Goal: Task Accomplishment & Management: Manage account settings

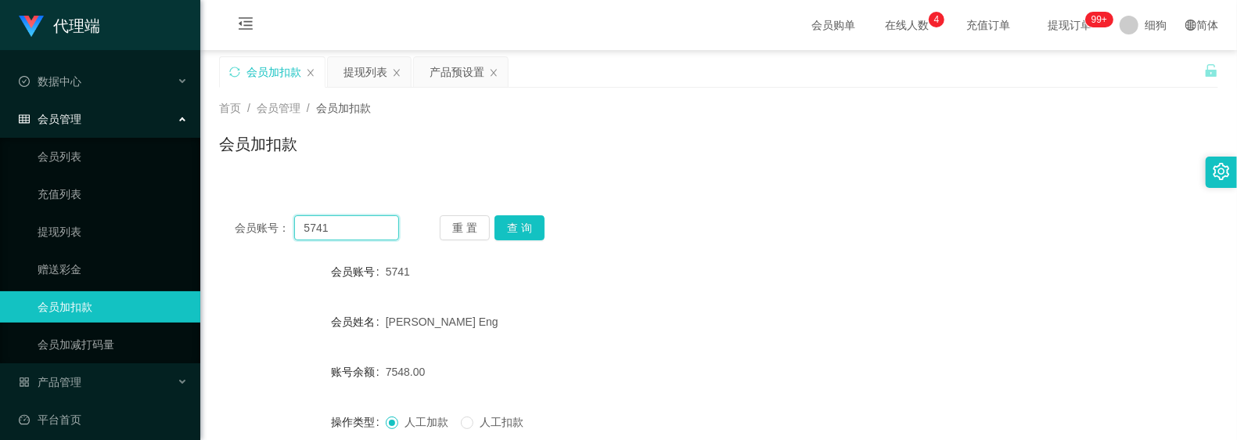
drag, startPoint x: 321, startPoint y: 227, endPoint x: 239, endPoint y: 225, distance: 82.2
paste input "94512439"
type input "94512439"
click at [538, 226] on button "查 询" at bounding box center [520, 227] width 50 height 25
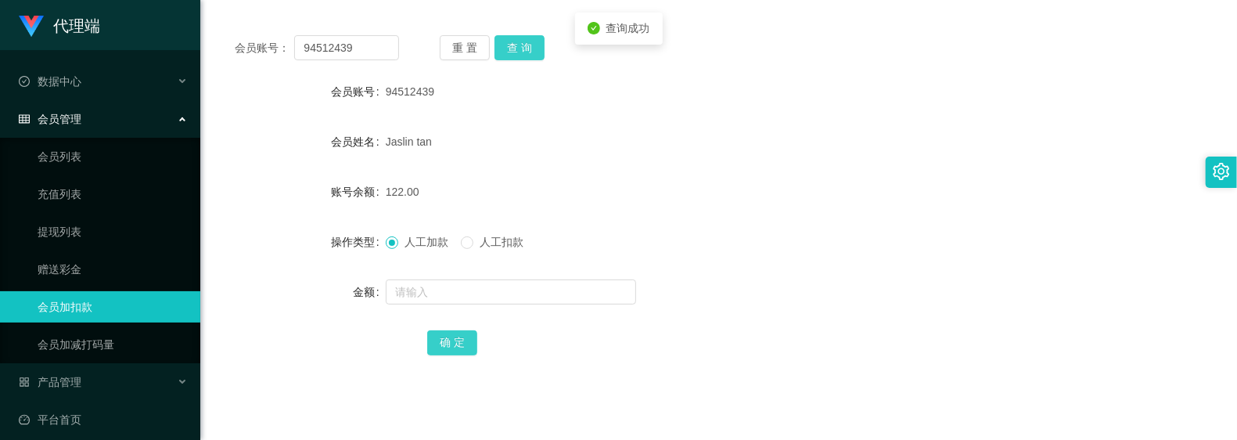
scroll to position [208, 0]
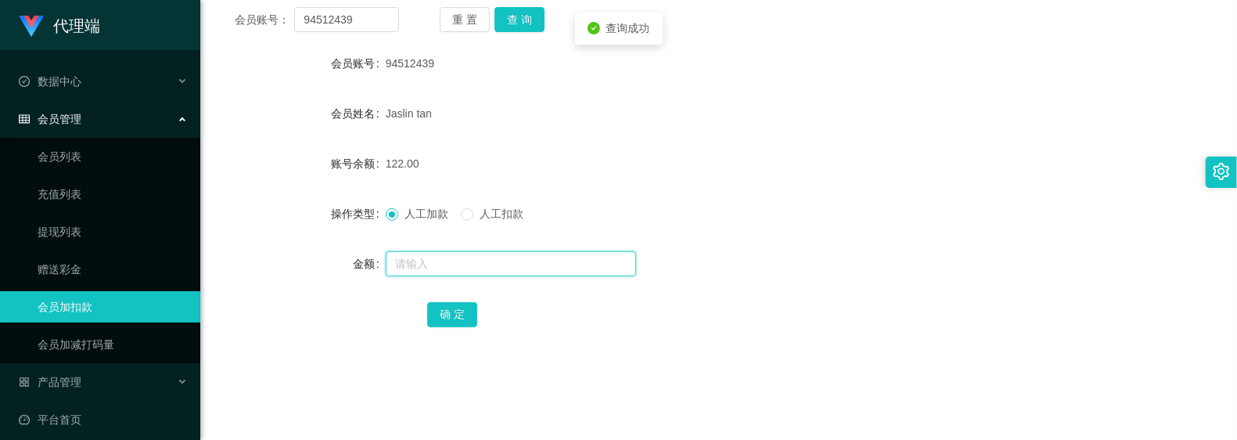
click at [516, 269] on input "text" at bounding box center [511, 263] width 250 height 25
type input "8"
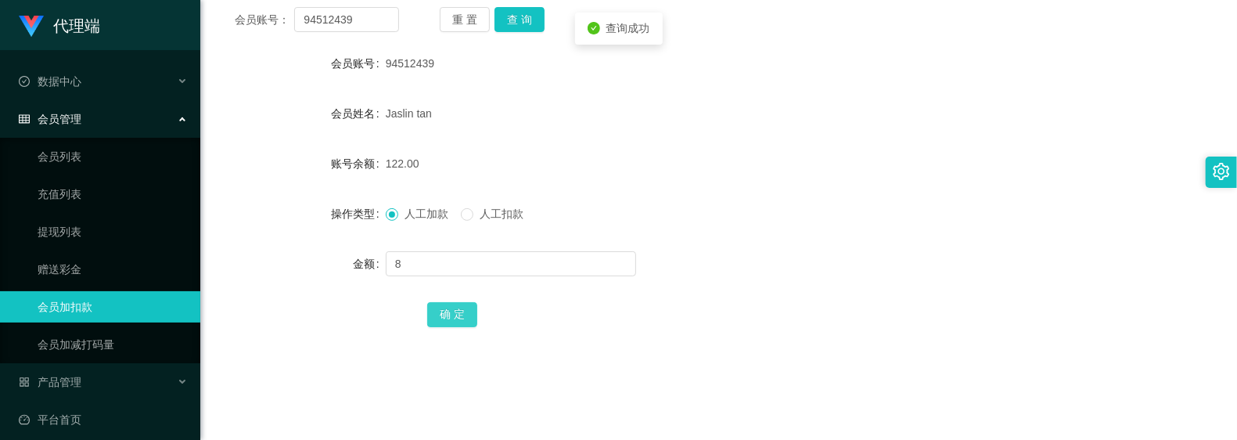
drag, startPoint x: 458, startPoint y: 310, endPoint x: 505, endPoint y: 280, distance: 55.6
click at [458, 310] on button "确 定" at bounding box center [452, 314] width 50 height 25
click at [707, 173] on div "130.00" at bounding box center [677, 163] width 583 height 31
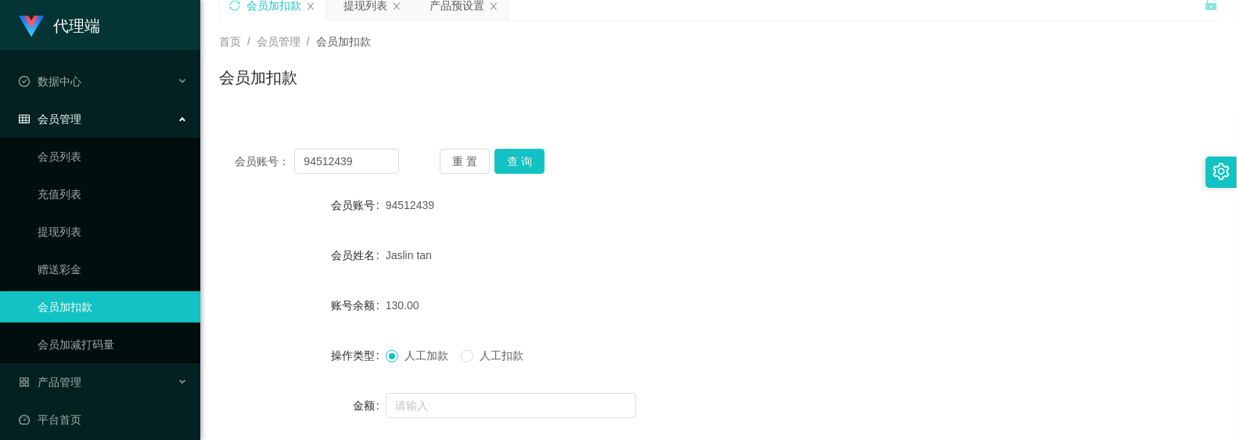
scroll to position [104, 0]
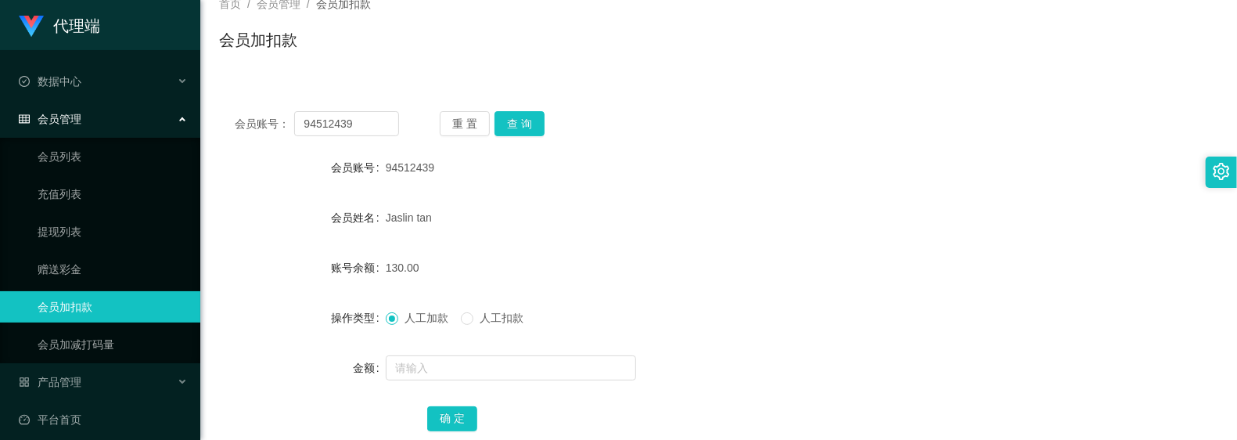
click at [743, 286] on form "会员账号 94512439 会员姓名 [PERSON_NAME] tan 账号余额 130.00 操作类型 人工加款 人工扣款 金额 确 定" at bounding box center [718, 293] width 999 height 282
drag, startPoint x: 836, startPoint y: 293, endPoint x: 790, endPoint y: 214, distance: 90.8
click at [836, 293] on form "会员账号 94512439 会员姓名 [PERSON_NAME] tan 账号余额 130.00 操作类型 人工加款 人工扣款 金额 确 定" at bounding box center [718, 293] width 999 height 282
drag, startPoint x: 380, startPoint y: 130, endPoint x: 228, endPoint y: 111, distance: 153.0
click at [228, 111] on div "会员账号： 94512439 重 置 查 询" at bounding box center [718, 123] width 999 height 25
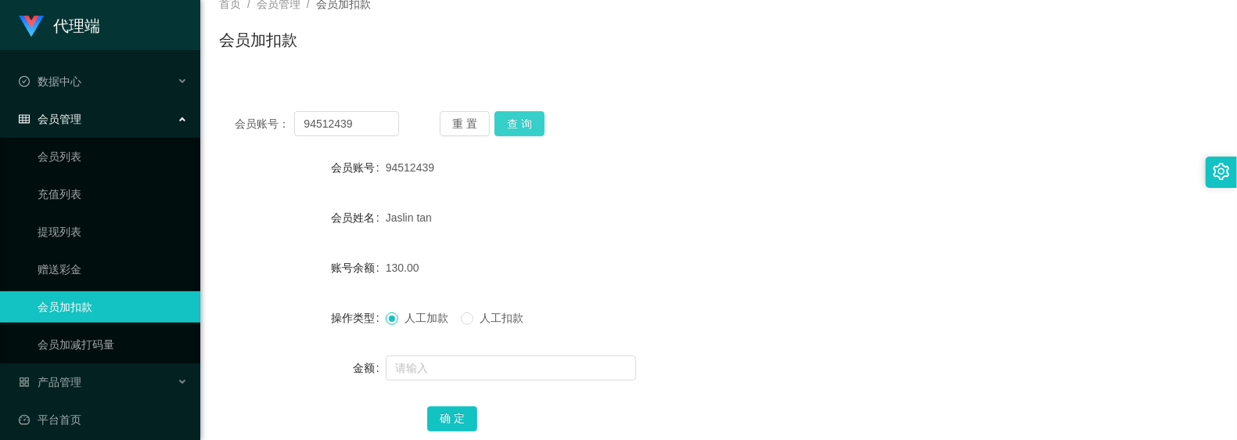
click at [516, 119] on button "查 询" at bounding box center [520, 123] width 50 height 25
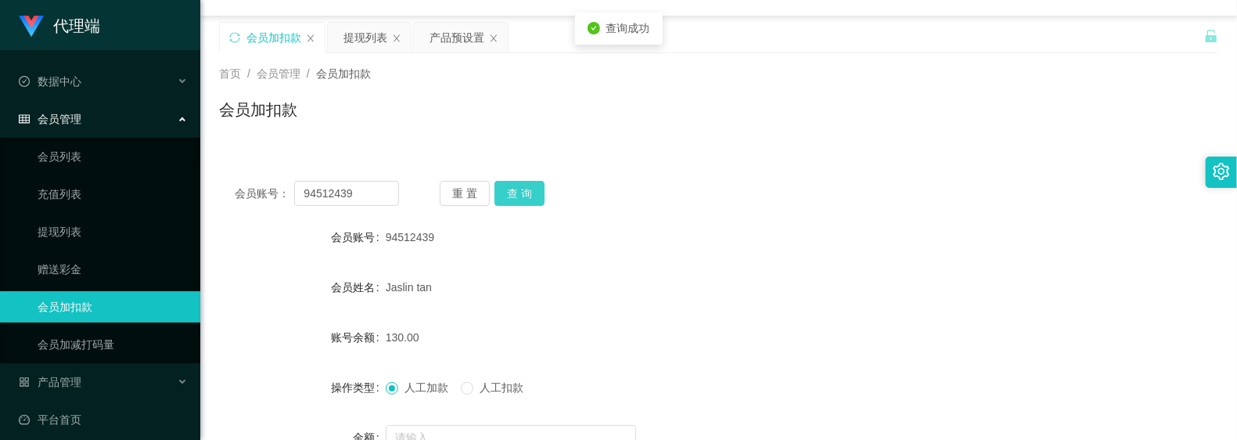
scroll to position [0, 0]
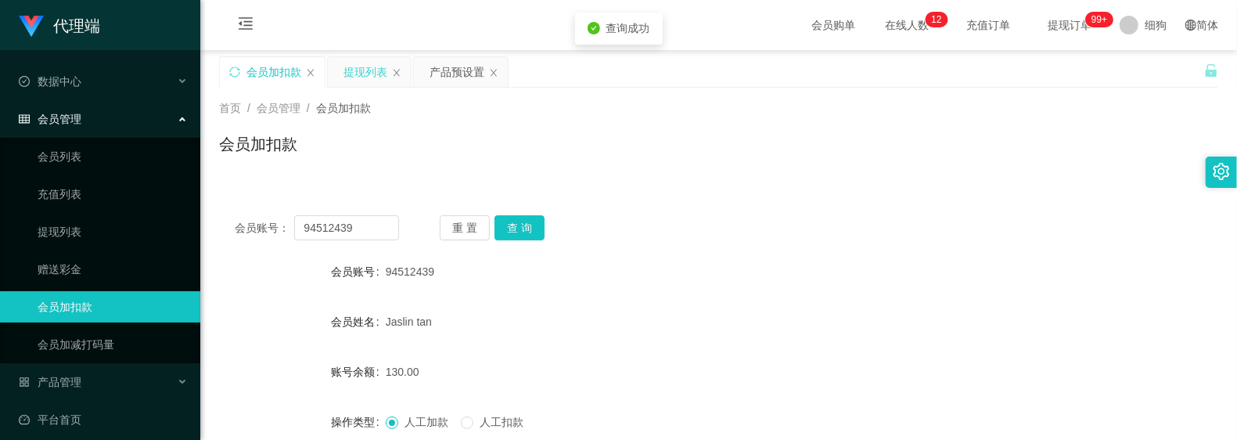
click at [376, 73] on div "提现列表" at bounding box center [365, 72] width 44 height 30
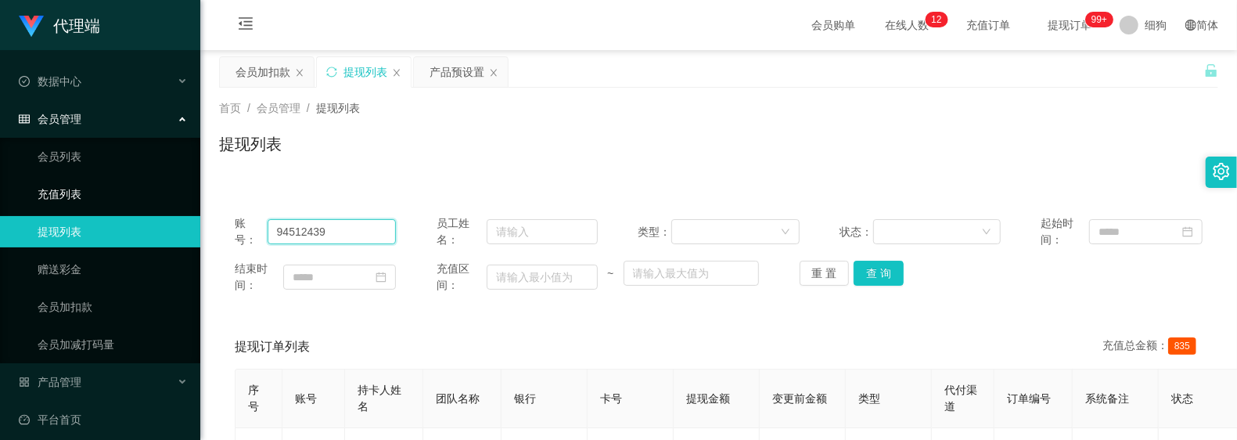
drag, startPoint x: 390, startPoint y: 225, endPoint x: 236, endPoint y: 208, distance: 154.3
click at [884, 273] on button "查 询" at bounding box center [879, 273] width 50 height 25
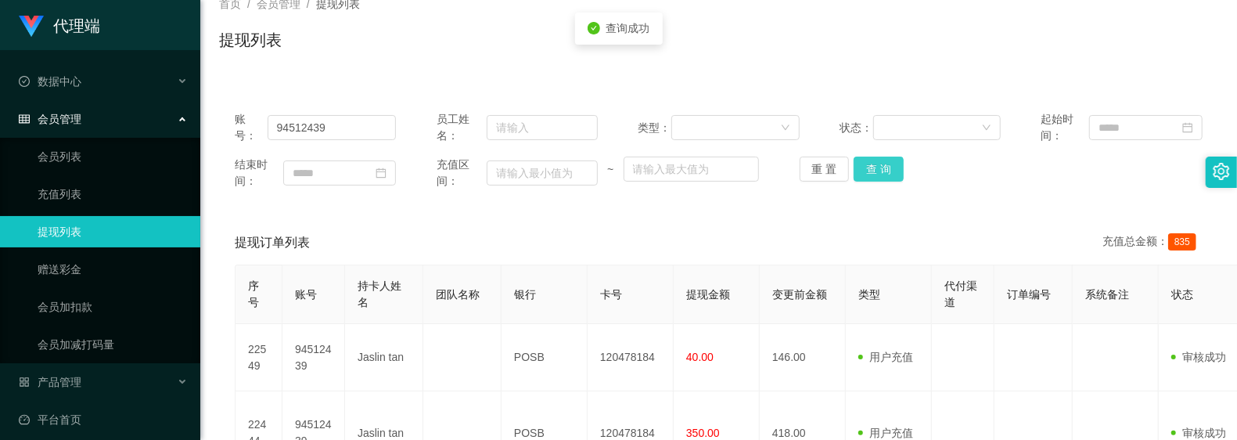
click at [880, 180] on button "查 询" at bounding box center [879, 168] width 50 height 25
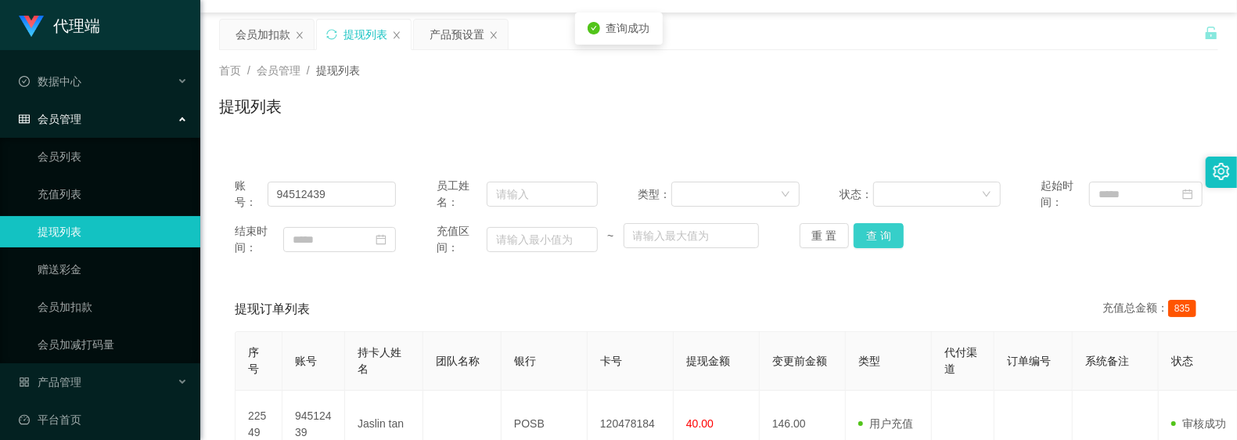
scroll to position [0, 0]
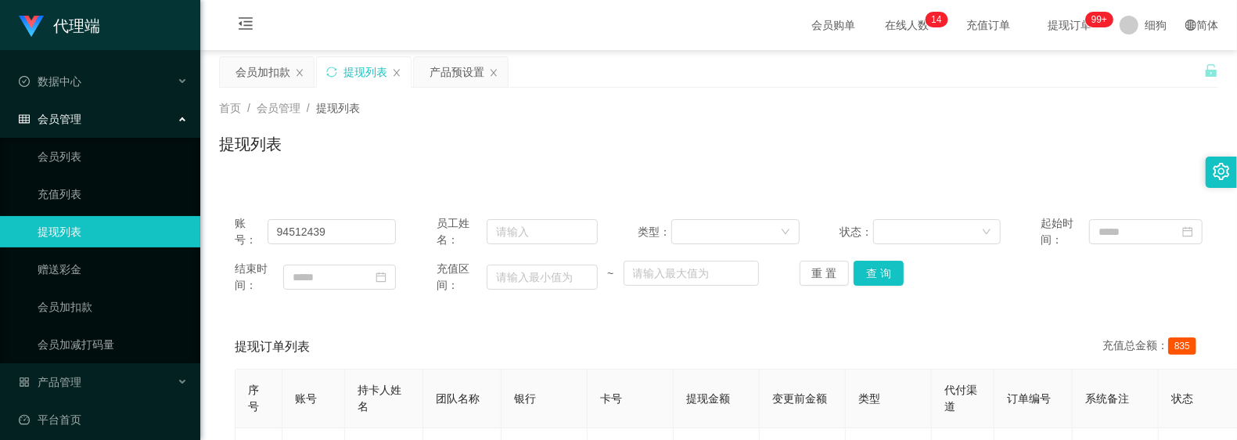
click at [543, 135] on div "提现列表" at bounding box center [718, 150] width 999 height 36
click at [880, 275] on button "查 询" at bounding box center [879, 273] width 50 height 25
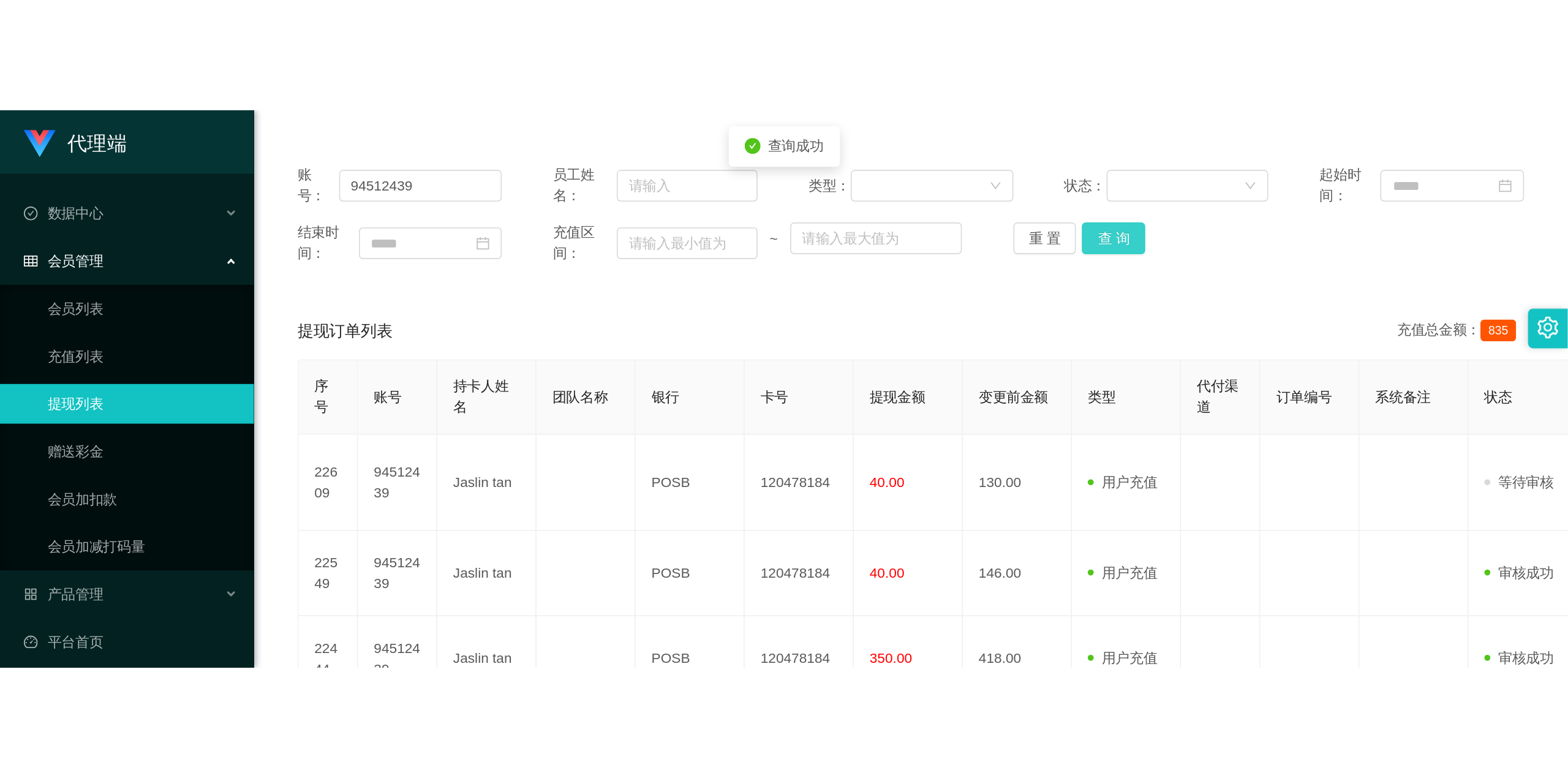
scroll to position [163, 0]
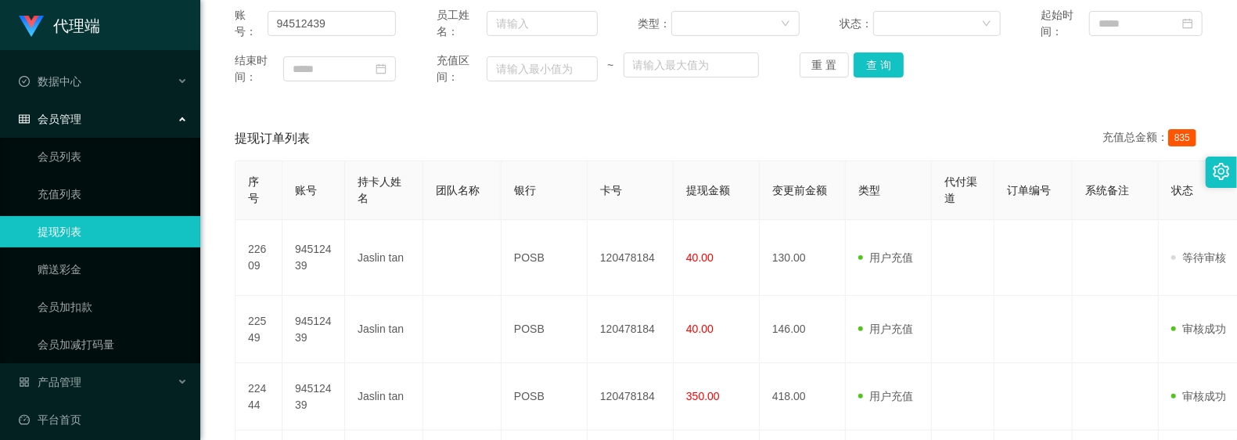
drag, startPoint x: 479, startPoint y: 130, endPoint x: 471, endPoint y: 125, distance: 9.1
click at [479, 130] on div "提现订单列表 充值总金额： 835" at bounding box center [719, 139] width 968 height 44
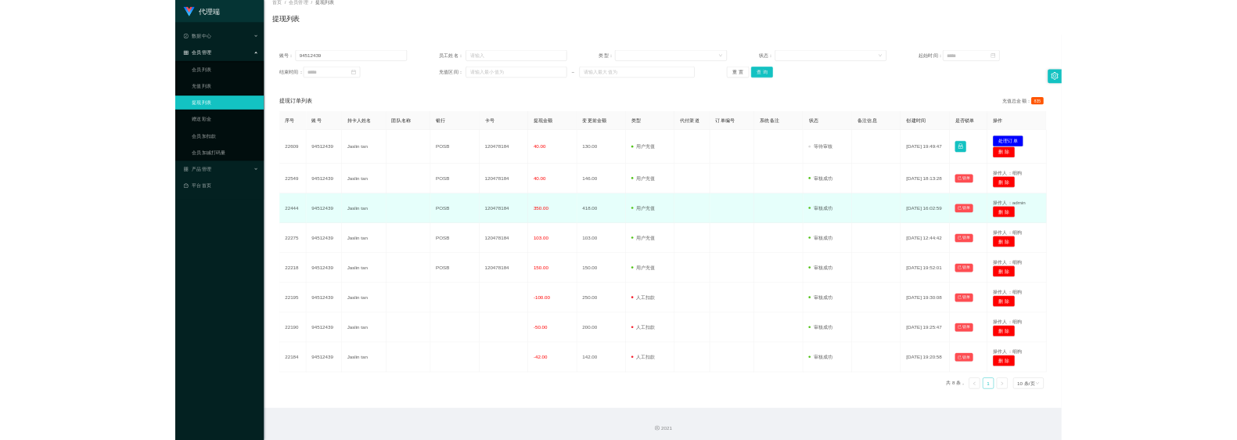
scroll to position [101, 0]
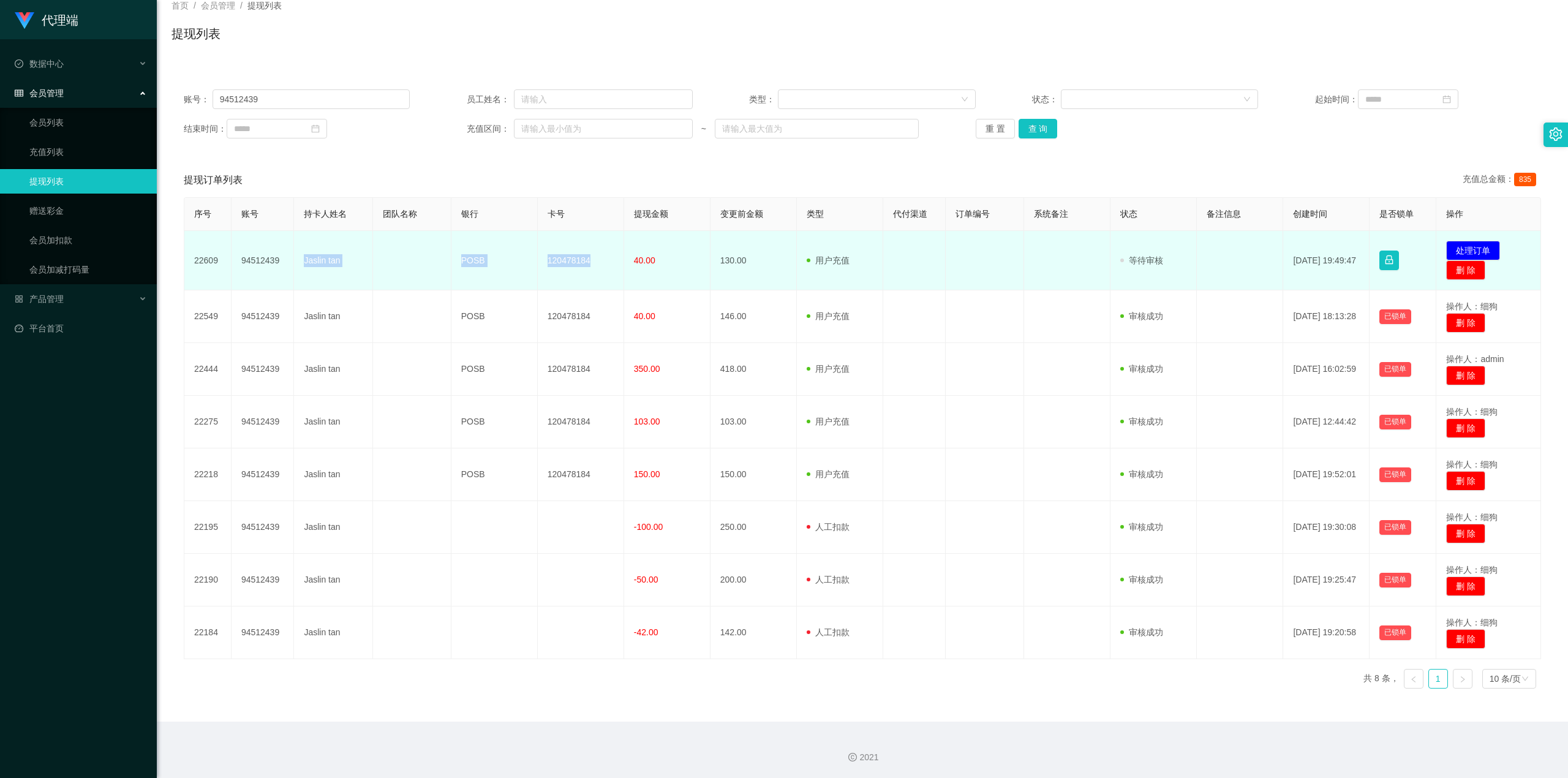
drag, startPoint x: 299, startPoint y: 258, endPoint x: 586, endPoint y: 269, distance: 287.2
click at [586, 269] on tr "22609 94512439 Jaslin tan POSB 120478184 40.00 130.00 用户充值 人工扣款 审核驳回 审核成功 等待审核 …" at bounding box center [863, 261] width 1357 height 59
copy tr "Jaslin tan POSB 120478184"
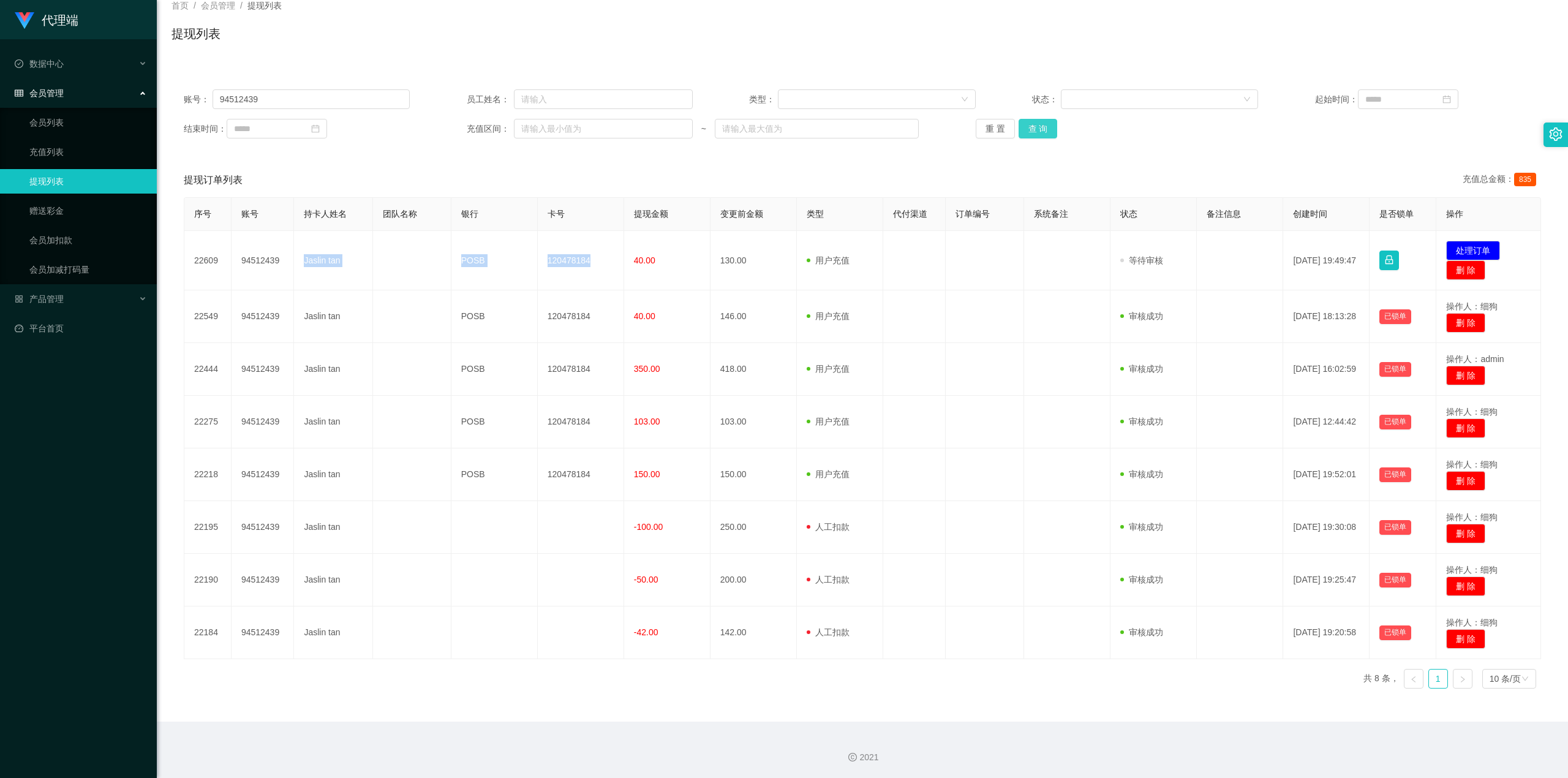
click at [968, 131] on button "查 询" at bounding box center [1038, 128] width 39 height 20
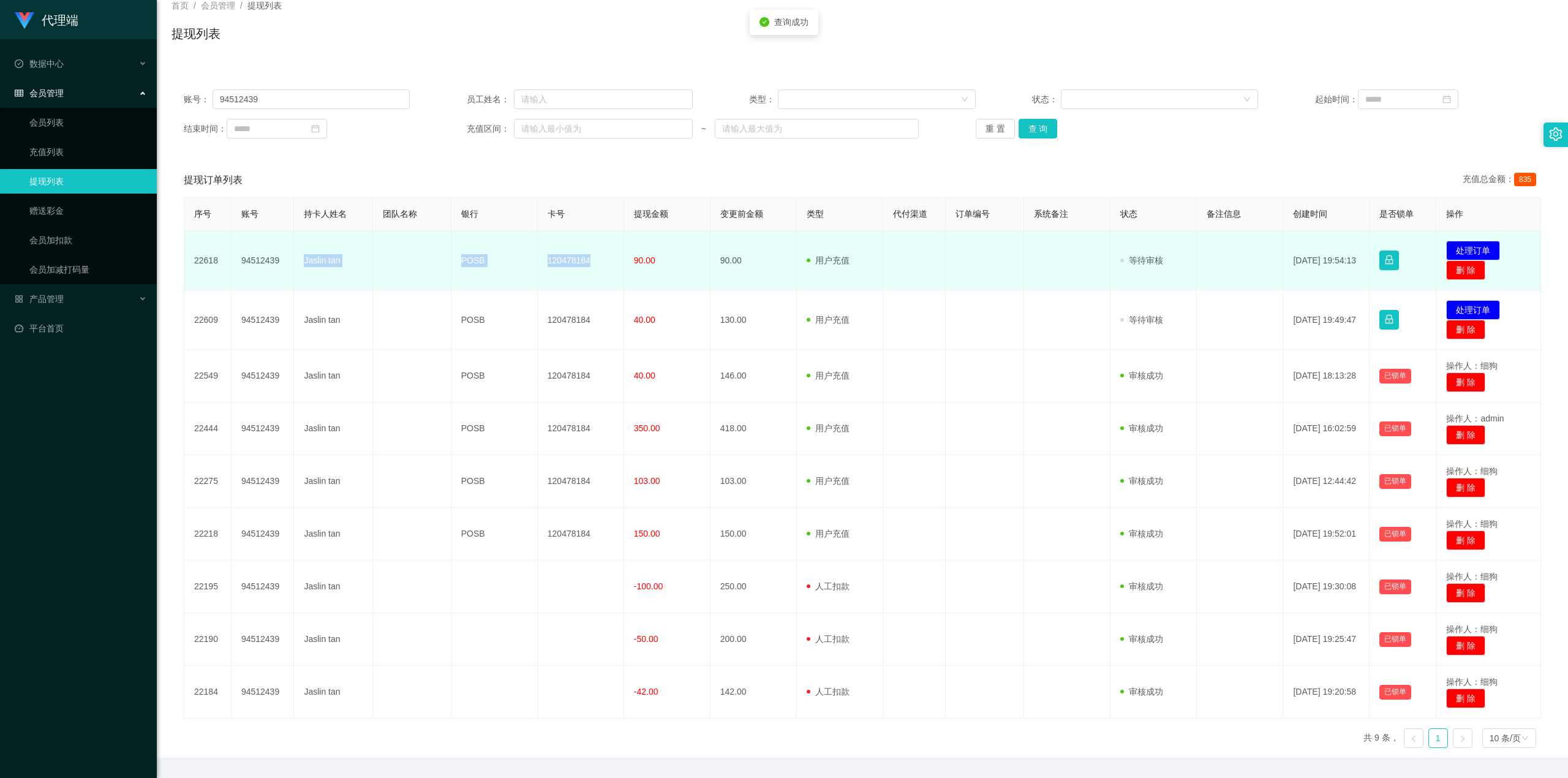
click at [583, 275] on td "120478184" at bounding box center [581, 261] width 86 height 59
drag, startPoint x: 300, startPoint y: 261, endPoint x: 588, endPoint y: 258, distance: 288.0
click at [588, 258] on tr "22618 94512439 Jaslin tan POSB 120478184 90.00 90.00 用户充值 人工扣款 审核驳回 审核成功 等待审核 […" at bounding box center [863, 261] width 1357 height 59
copy tr "Jaslin tan POSB 120478184"
